Goal: Task Accomplishment & Management: Manage account settings

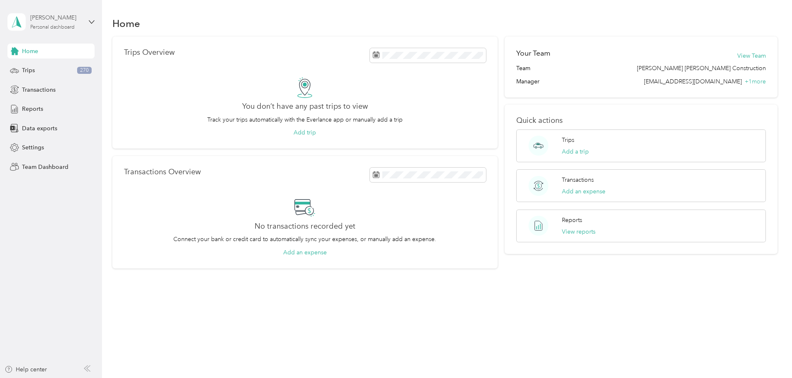
click at [70, 25] on div "Personal dashboard" at bounding box center [52, 27] width 44 height 5
click at [38, 68] on div "Team dashboard" at bounding box center [37, 68] width 44 height 9
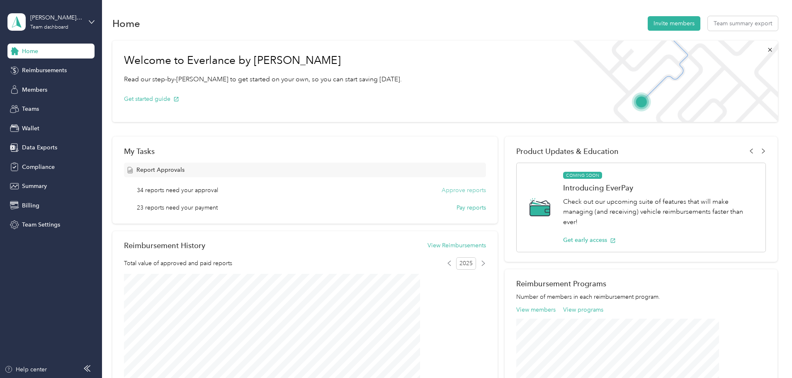
click at [452, 190] on button "Approve reports" at bounding box center [464, 190] width 44 height 9
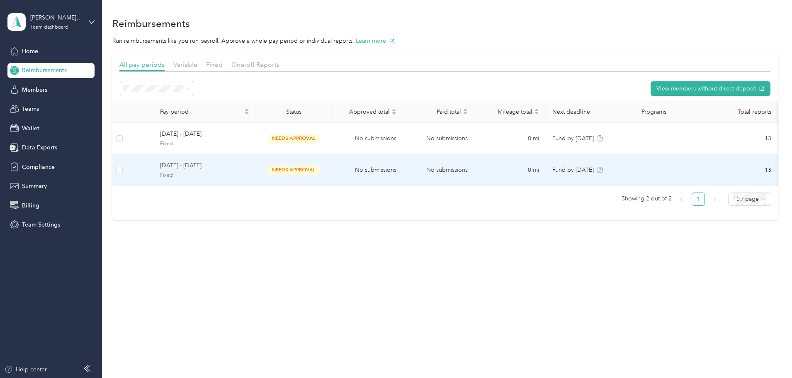
click at [248, 170] on div "September 1 - 30, 2025 Fixed" at bounding box center [204, 170] width 89 height 18
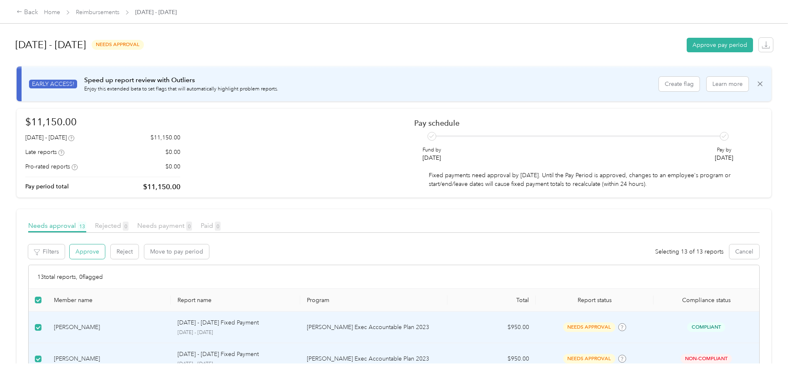
click at [105, 255] on button "Approve" at bounding box center [87, 251] width 35 height 15
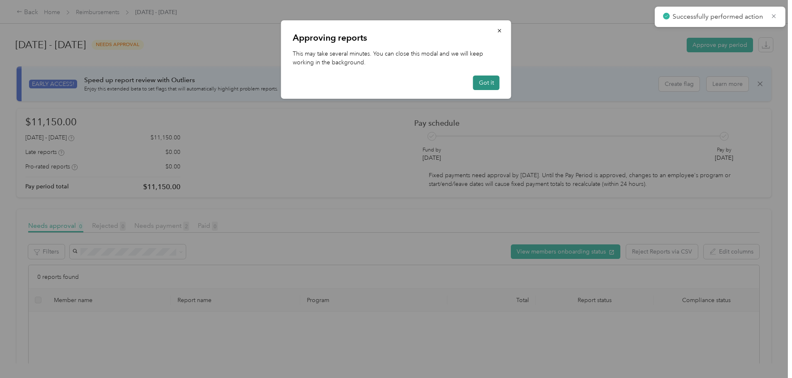
click at [489, 82] on button "Got it" at bounding box center [486, 82] width 27 height 15
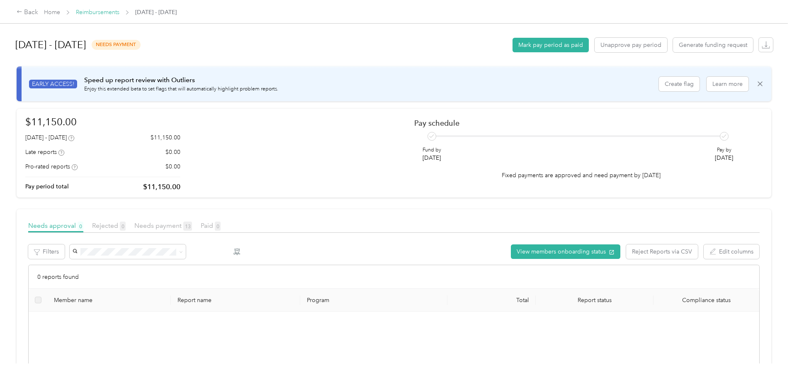
click at [119, 11] on link "Reimbursements" at bounding box center [98, 12] width 44 height 7
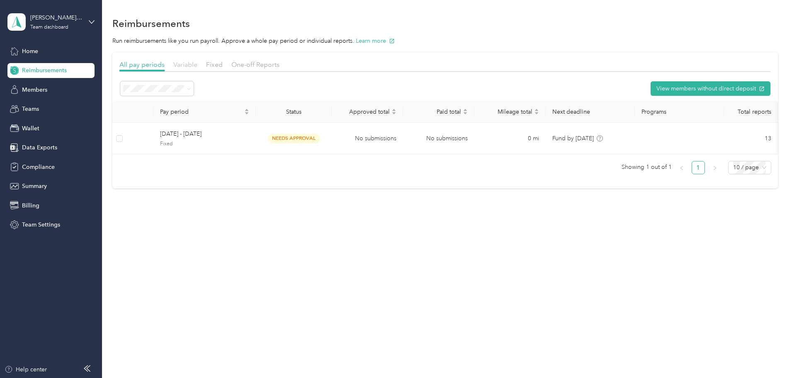
click at [197, 65] on span "Variable" at bounding box center [185, 65] width 24 height 8
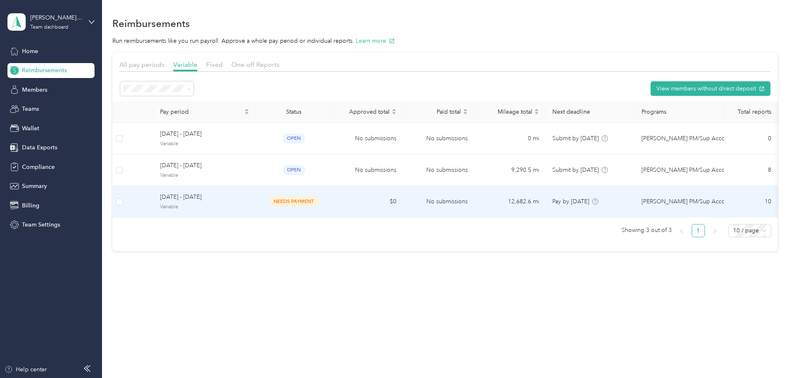
click at [226, 199] on span "August 1 - 31, 2025" at bounding box center [204, 196] width 89 height 9
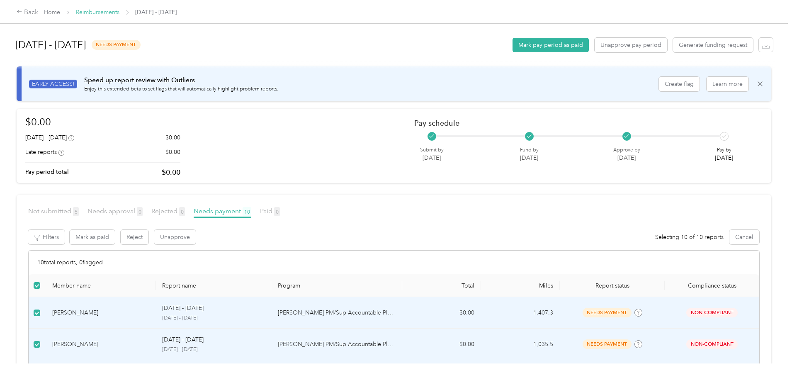
click at [119, 12] on link "Reimbursements" at bounding box center [98, 12] width 44 height 7
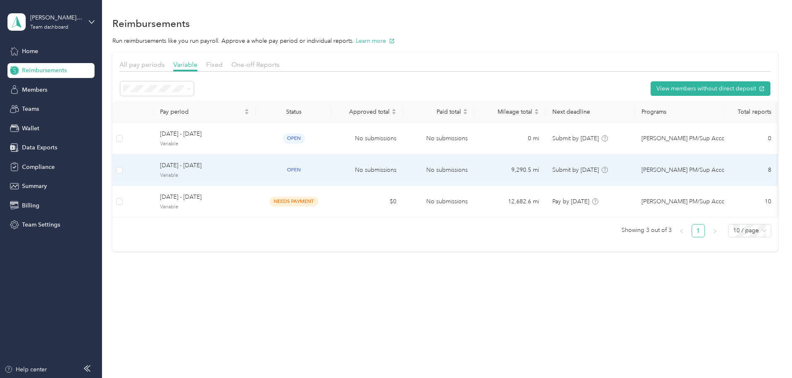
click at [248, 165] on span "September 1 - 30, 2025" at bounding box center [204, 165] width 89 height 9
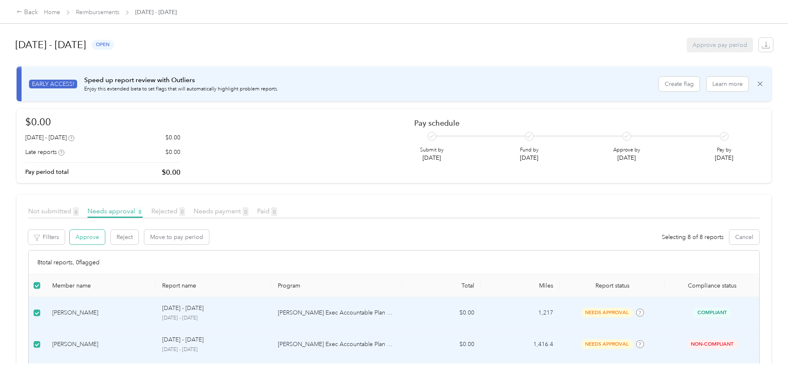
click at [105, 238] on button "Approve" at bounding box center [87, 237] width 35 height 15
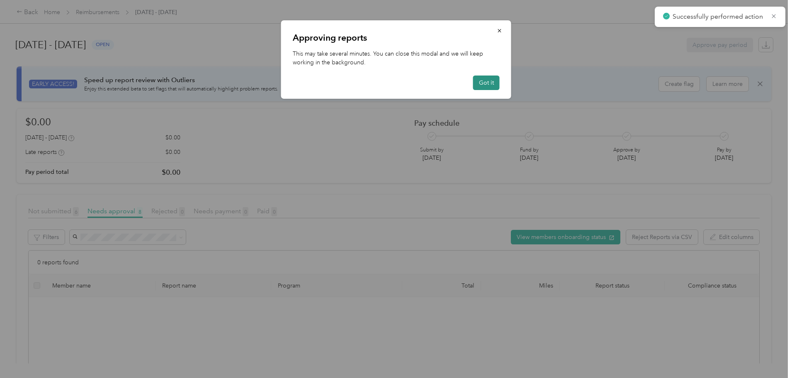
click at [489, 80] on button "Got it" at bounding box center [486, 82] width 27 height 15
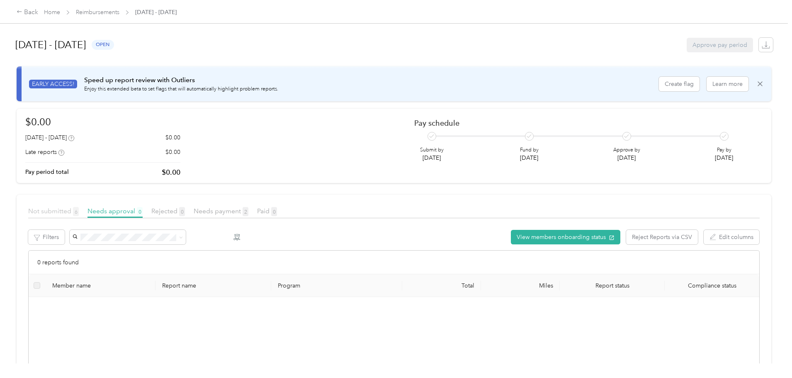
click at [79, 212] on span "Not submitted 6" at bounding box center [53, 211] width 51 height 8
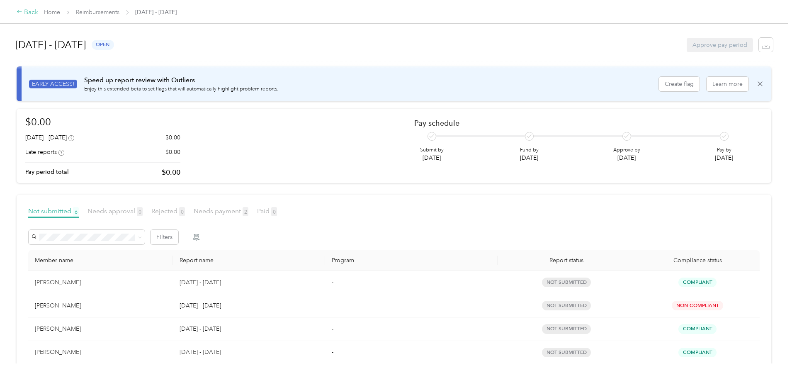
click at [38, 13] on div "Back" at bounding box center [28, 12] width 22 height 10
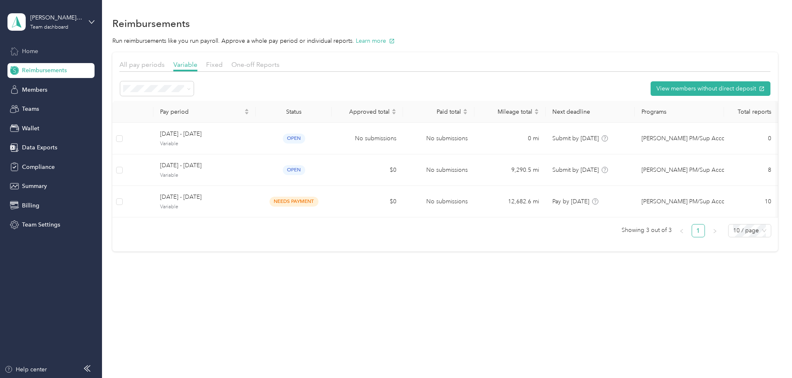
click at [27, 50] on span "Home" at bounding box center [30, 51] width 16 height 9
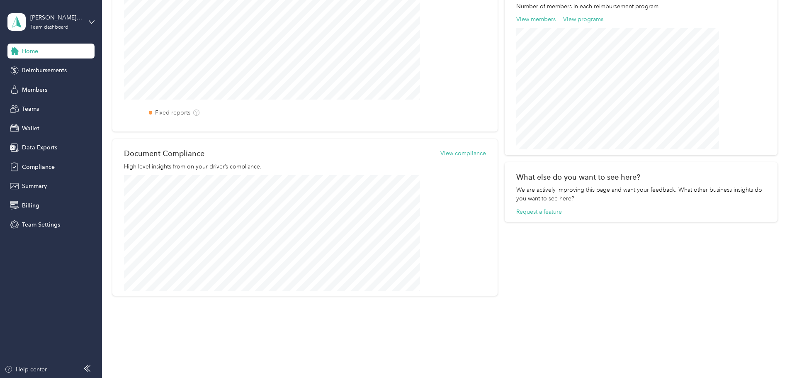
scroll to position [249, 0]
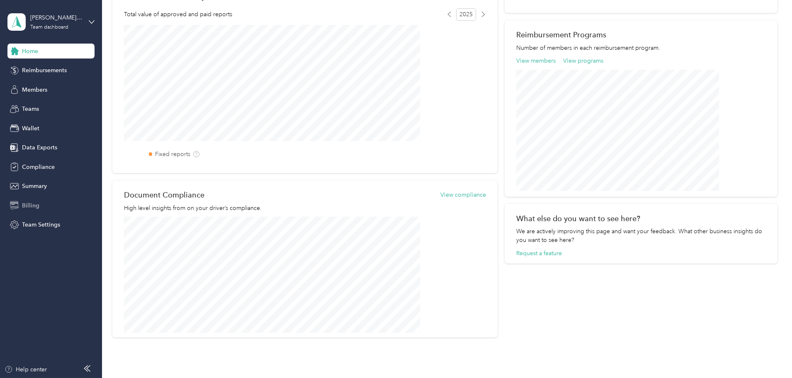
click at [24, 206] on span "Billing" at bounding box center [30, 205] width 17 height 9
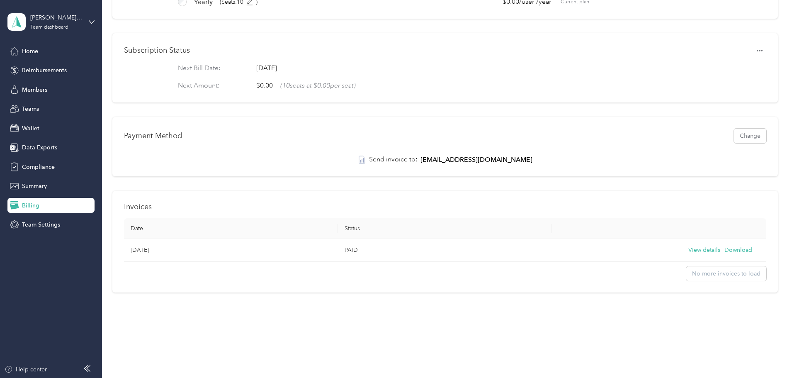
scroll to position [85, 0]
click at [28, 126] on span "Wallet" at bounding box center [30, 128] width 17 height 9
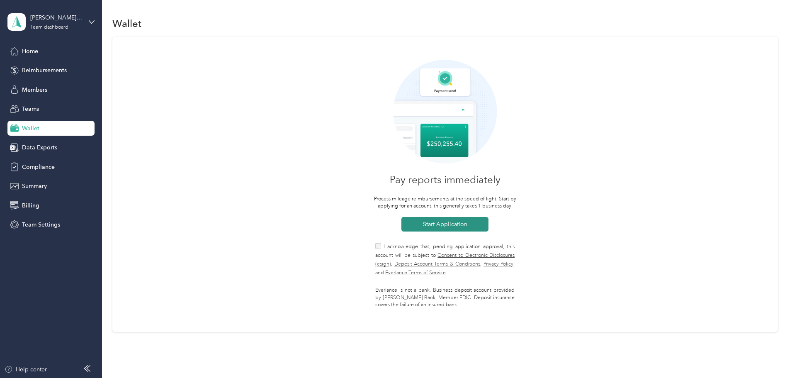
click at [435, 224] on button "Start Application" at bounding box center [444, 224] width 87 height 15
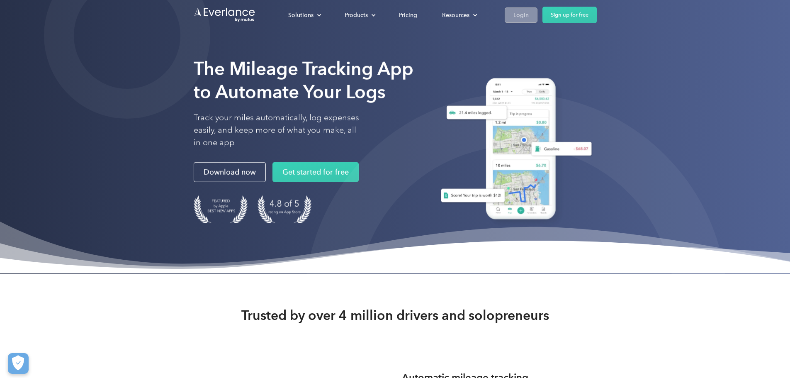
click at [529, 14] on div "Login" at bounding box center [520, 15] width 15 height 10
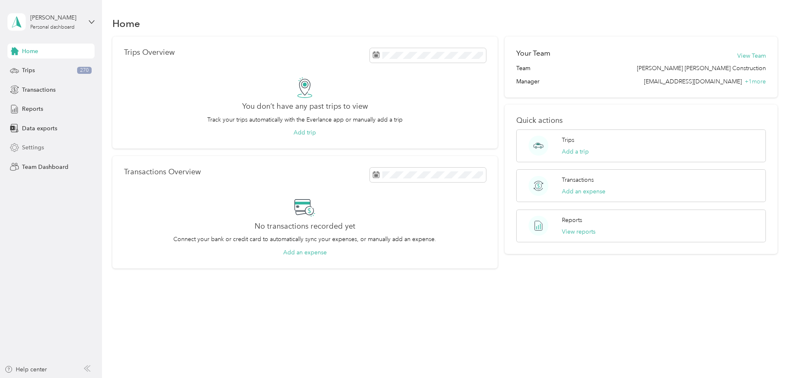
click at [32, 144] on span "Settings" at bounding box center [33, 147] width 22 height 9
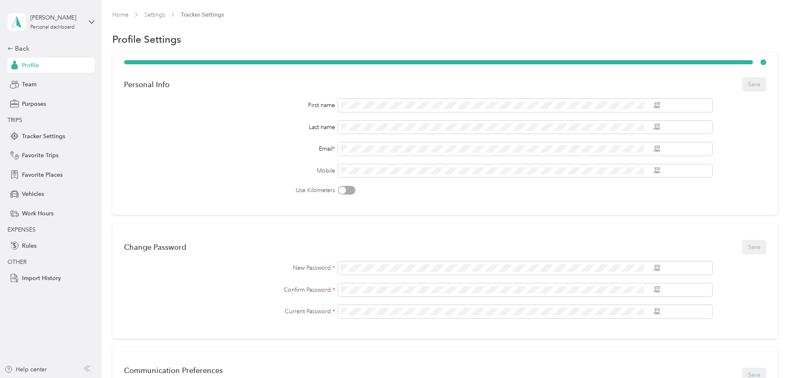
click at [82, 22] on div "Tiffany K. Ingoldsby Personal dashboard" at bounding box center [50, 21] width 87 height 29
click at [51, 86] on div "Personal dashboard" at bounding box center [42, 84] width 54 height 9
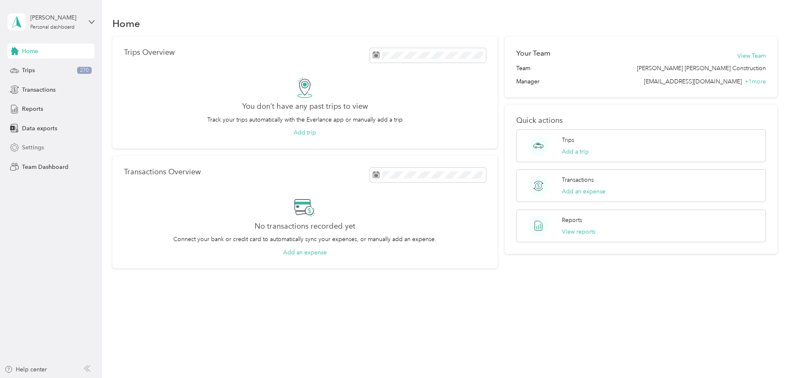
click at [26, 147] on span "Settings" at bounding box center [33, 147] width 22 height 9
